Goal: Information Seeking & Learning: Learn about a topic

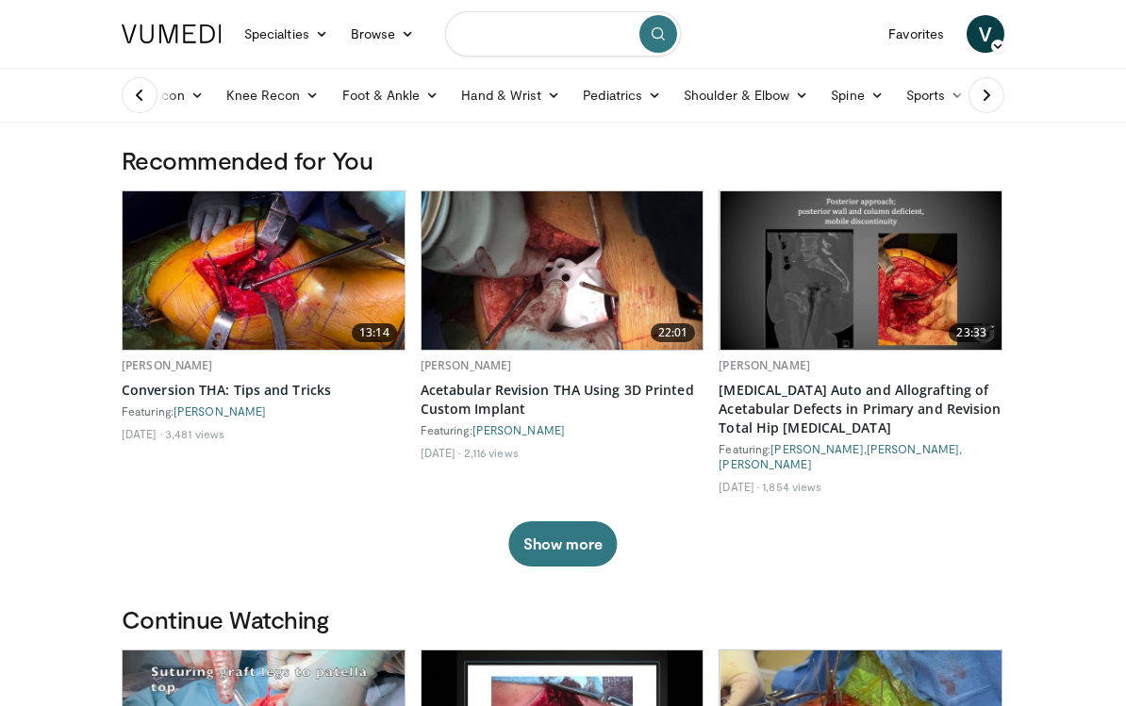
click at [495, 21] on input "Search topics, interventions" at bounding box center [563, 33] width 236 height 45
type input "**********"
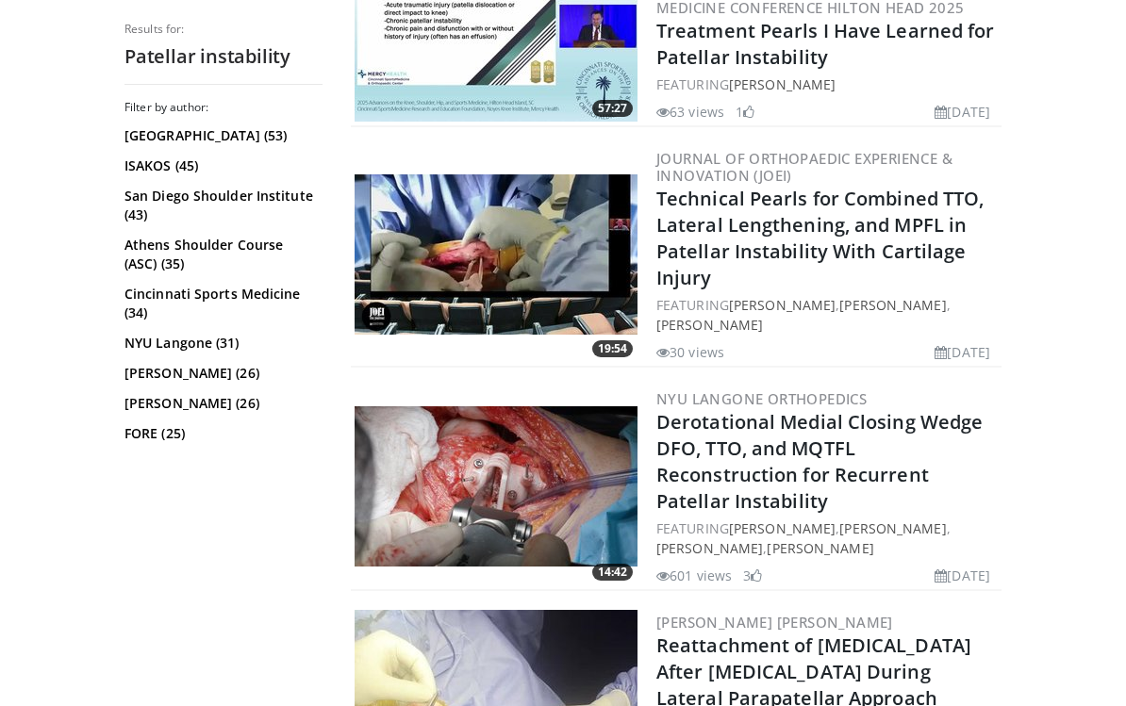
scroll to position [871, 0]
click at [454, 497] on img at bounding box center [496, 487] width 283 height 160
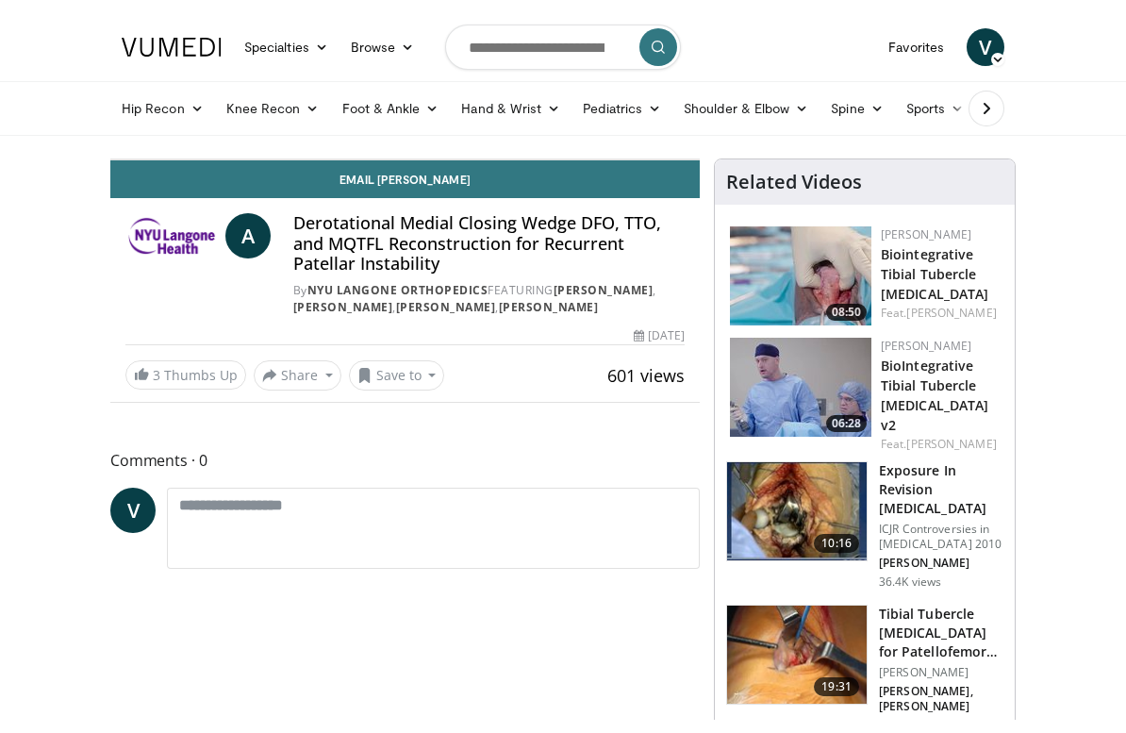
scroll to position [23, 0]
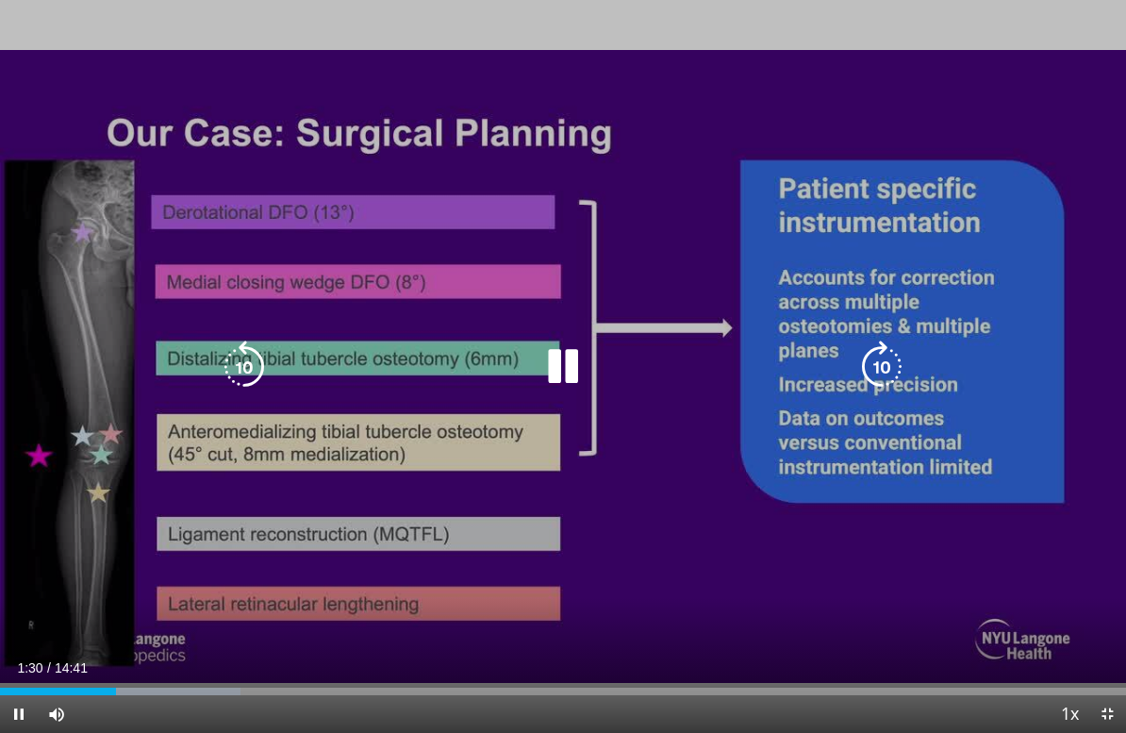
click at [557, 356] on icon "Video Player" at bounding box center [563, 366] width 53 height 53
click at [574, 363] on icon "Video Player" at bounding box center [563, 366] width 53 height 53
click at [571, 374] on icon "Video Player" at bounding box center [563, 366] width 53 height 53
click at [564, 363] on icon "Video Player" at bounding box center [563, 366] width 53 height 53
click at [1023, 395] on div "10 seconds Tap to unmute" at bounding box center [563, 366] width 1126 height 733
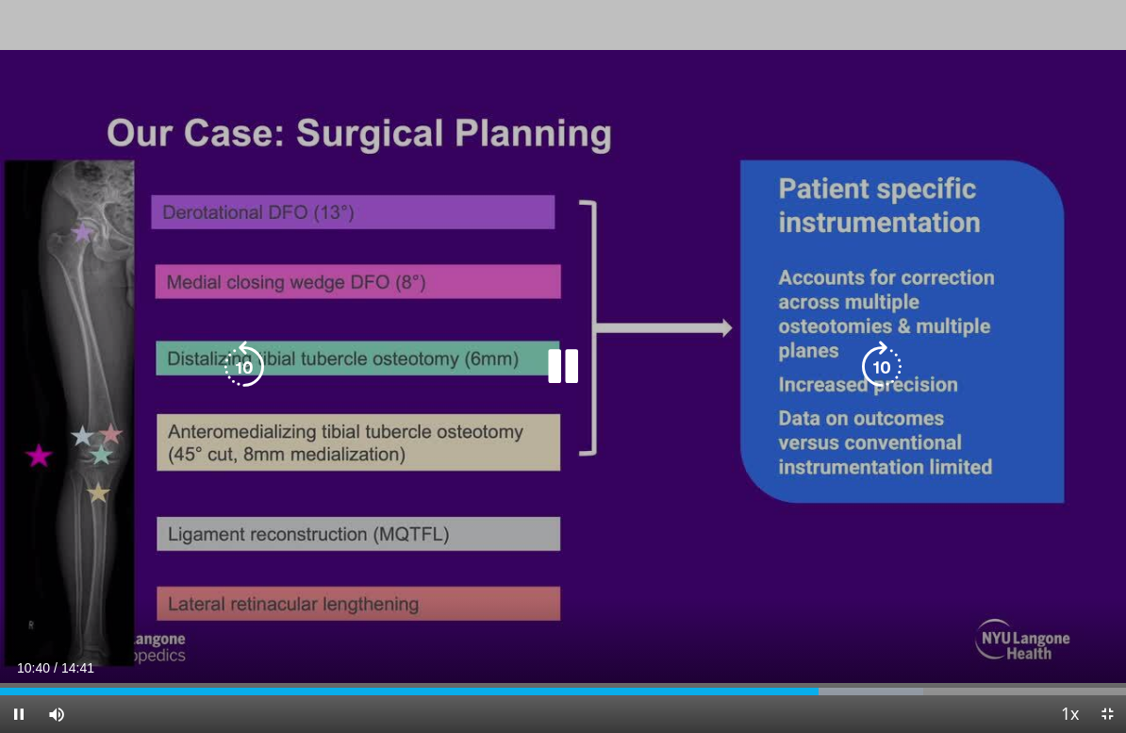
click at [559, 359] on icon "Video Player" at bounding box center [563, 366] width 53 height 53
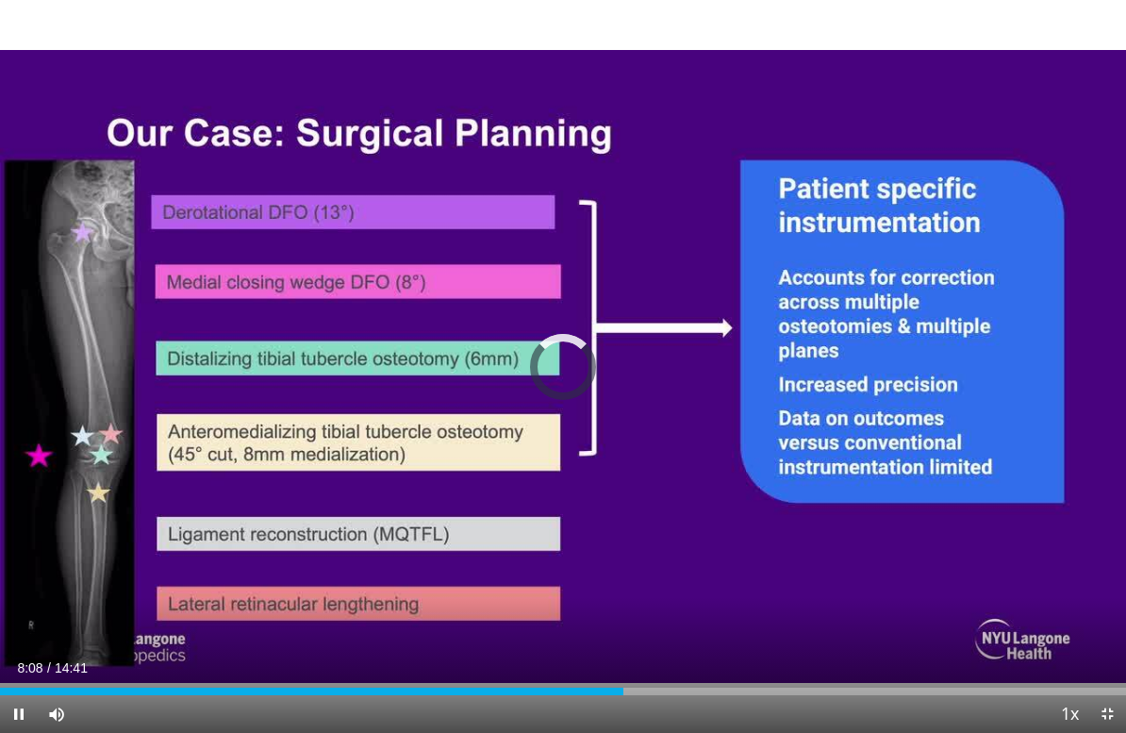
click at [1003, 374] on div "10 seconds Tap to unmute" at bounding box center [563, 366] width 1126 height 733
click at [1038, 368] on div "10 seconds Tap to unmute" at bounding box center [563, 366] width 1126 height 733
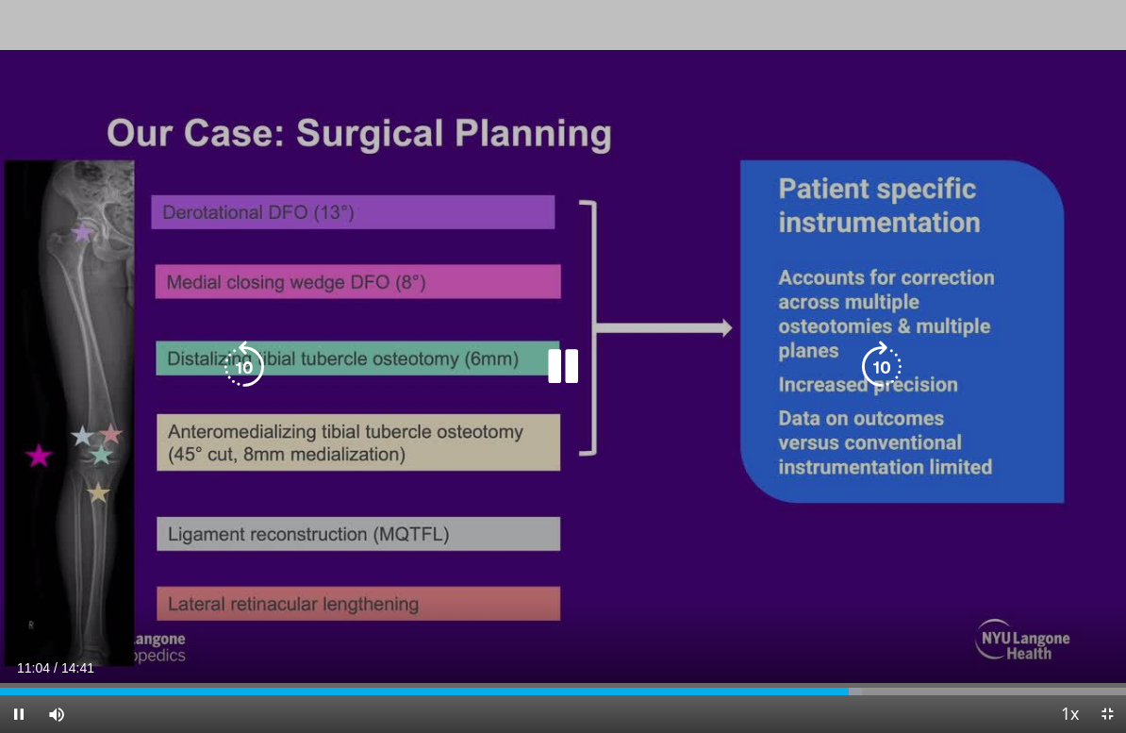
click at [236, 371] on icon "Video Player" at bounding box center [244, 366] width 53 height 53
click at [237, 355] on icon "Video Player" at bounding box center [244, 366] width 53 height 53
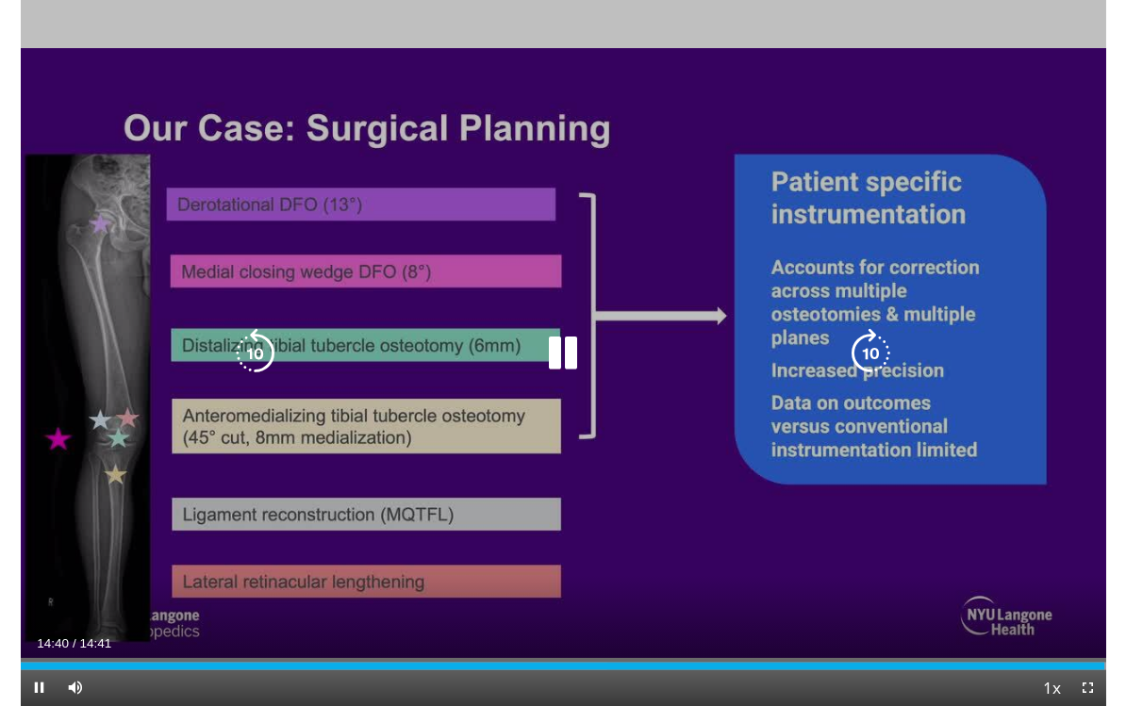
scroll to position [0, 0]
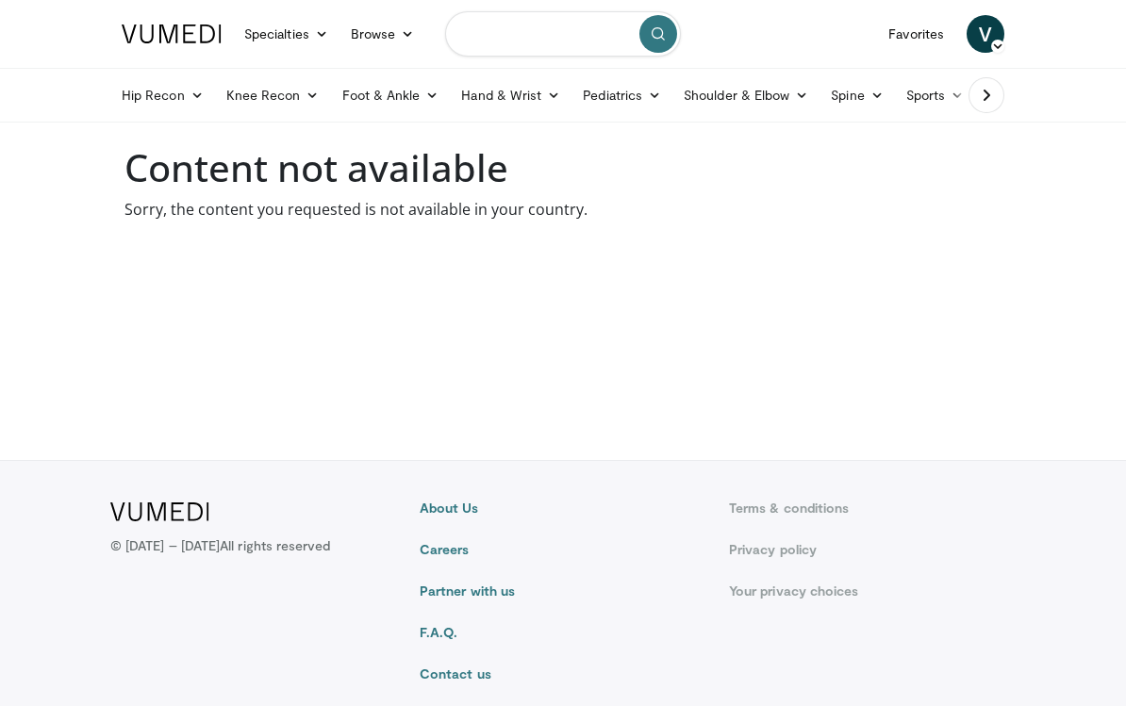
click at [539, 27] on input "Search topics, interventions" at bounding box center [563, 33] width 236 height 45
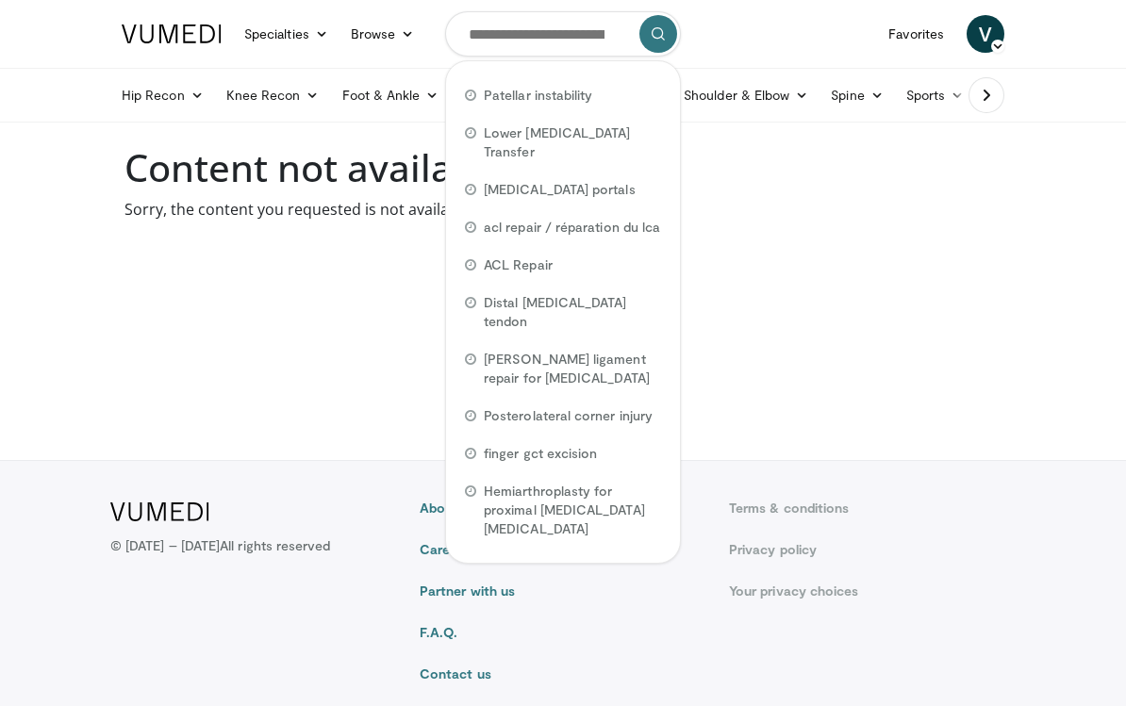
click at [572, 95] on span "Patellar instability" at bounding box center [538, 95] width 108 height 19
type input "**********"
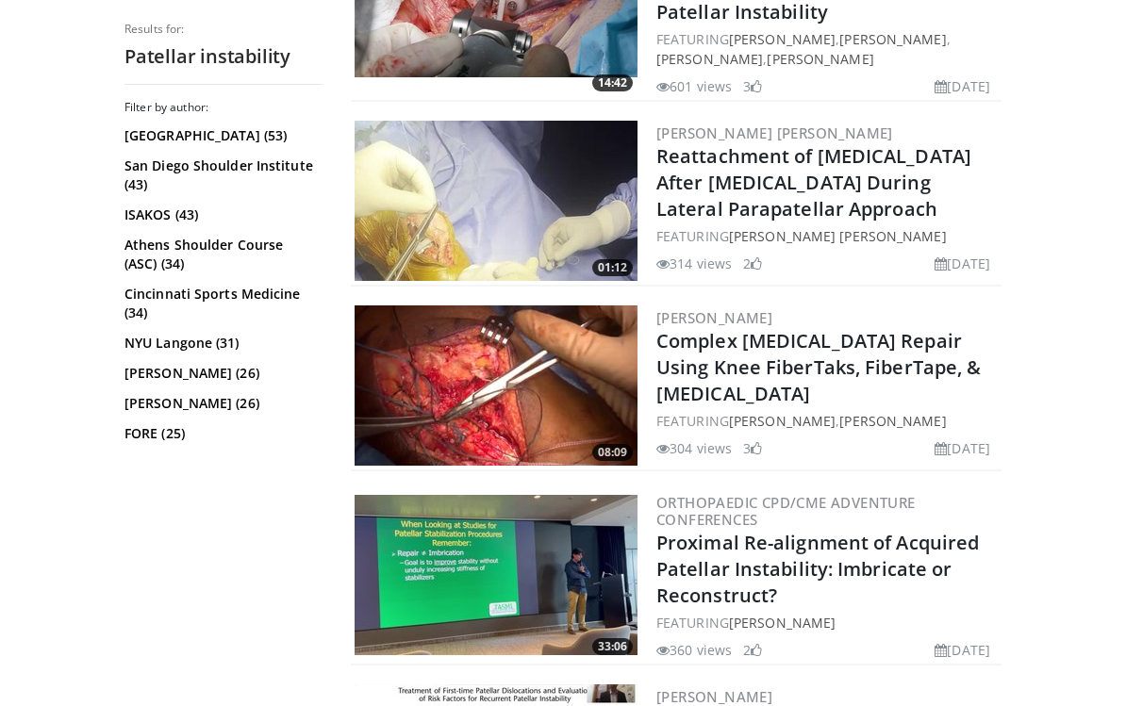
scroll to position [1379, 0]
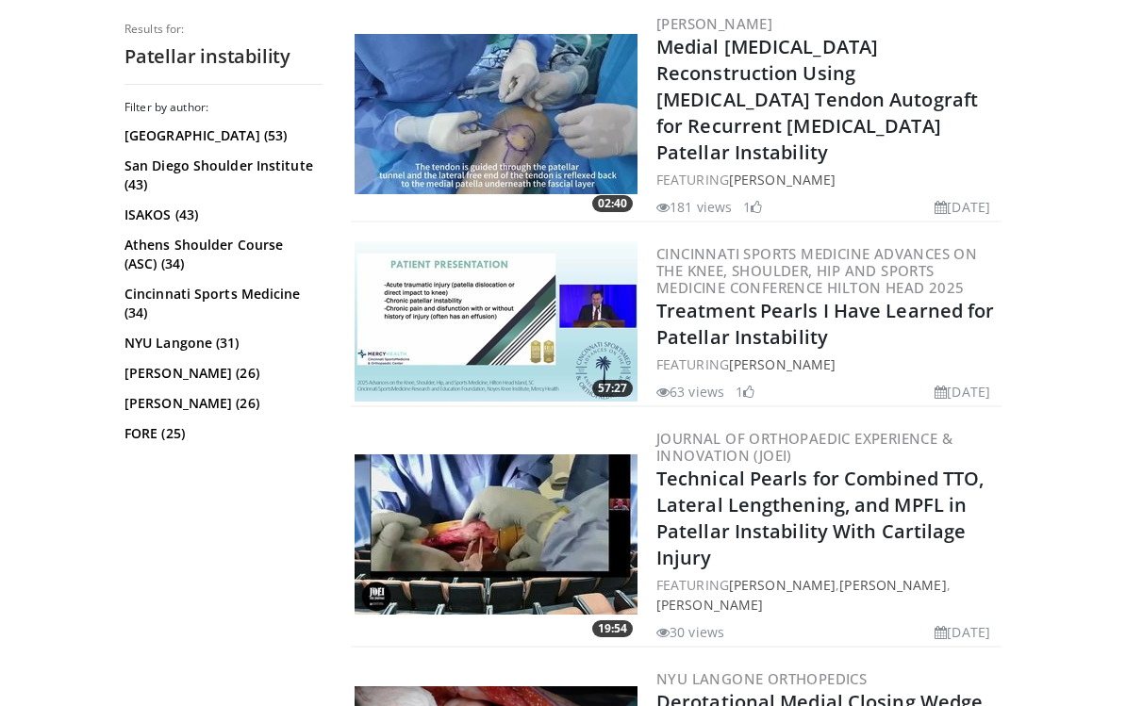
scroll to position [607, 0]
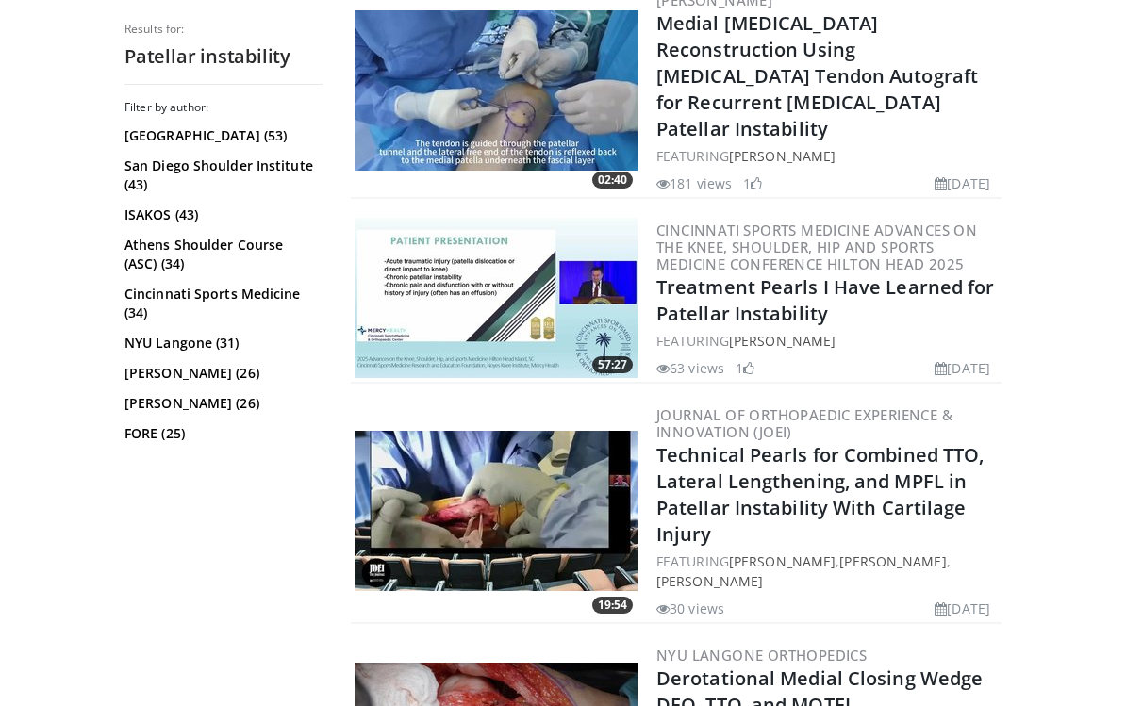
click at [535, 308] on img at bounding box center [496, 298] width 283 height 160
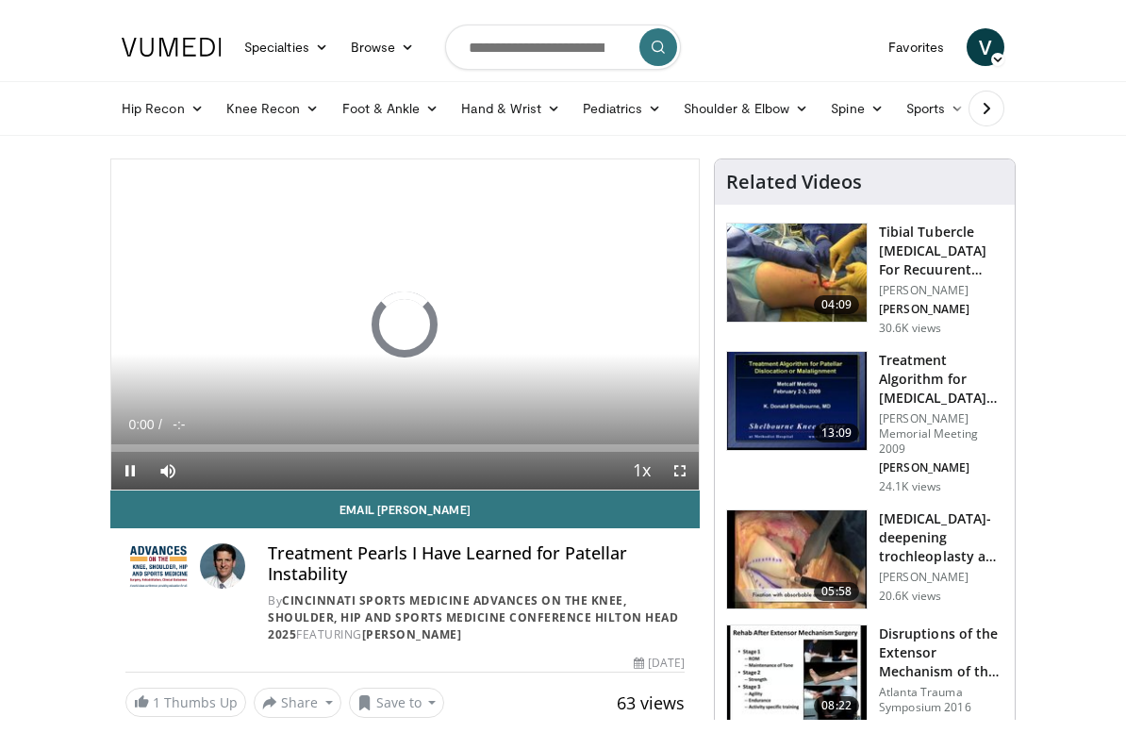
scroll to position [23, 0]
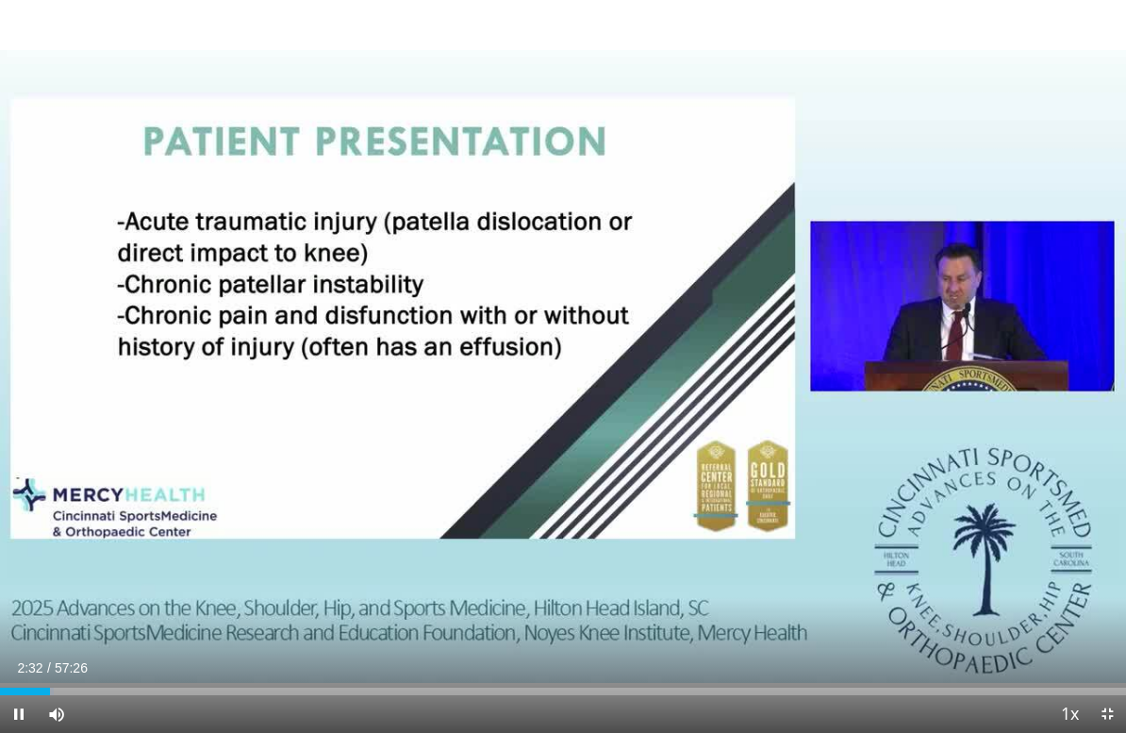
click at [1091, 513] on div "10 seconds Tap to unmute" at bounding box center [563, 366] width 1126 height 733
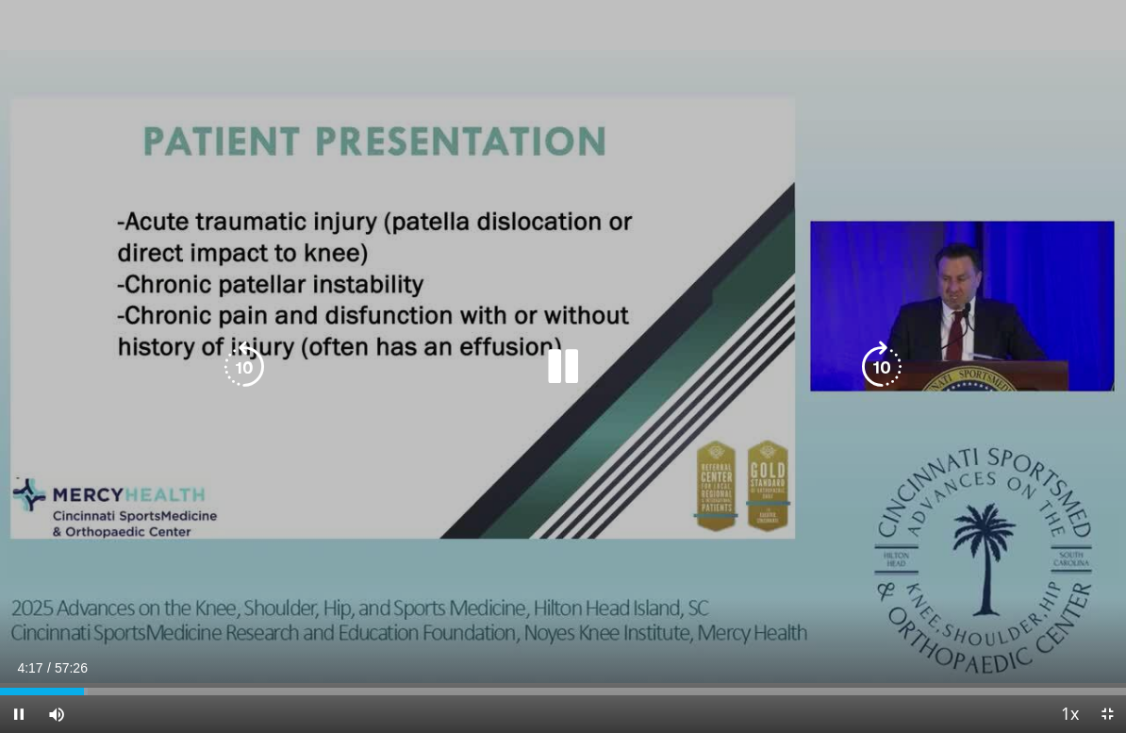
click at [577, 362] on icon "Video Player" at bounding box center [563, 366] width 53 height 53
click at [556, 364] on icon "Video Player" at bounding box center [563, 366] width 53 height 53
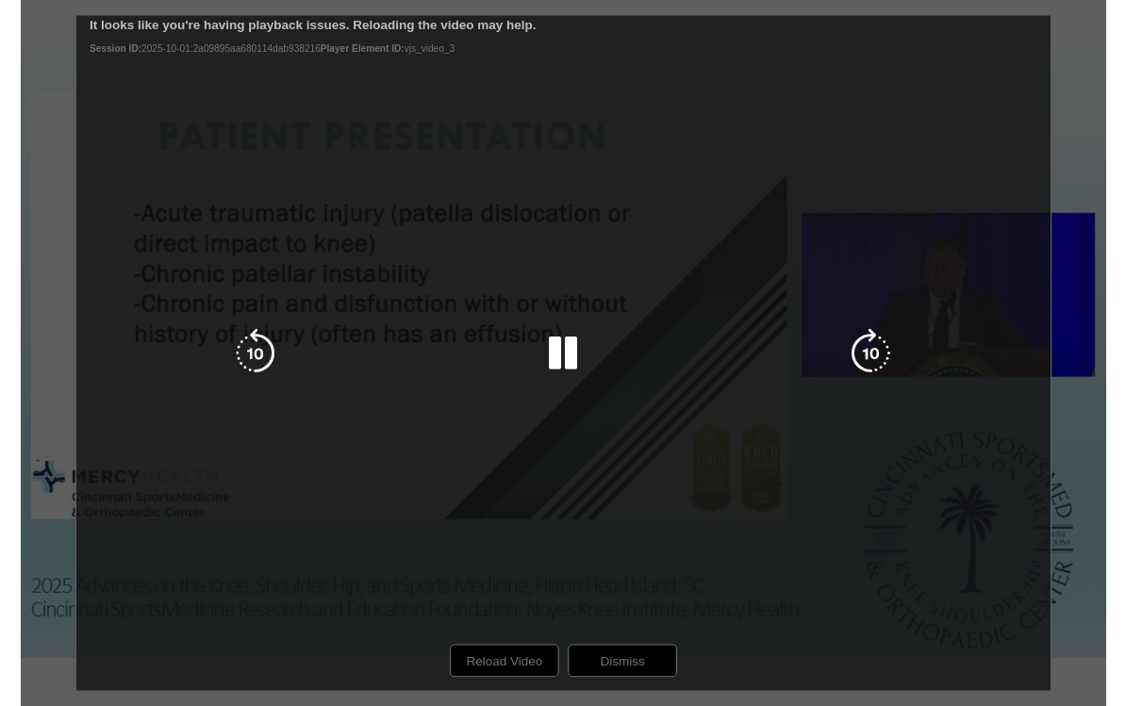
scroll to position [0, 0]
